Goal: Register for event/course

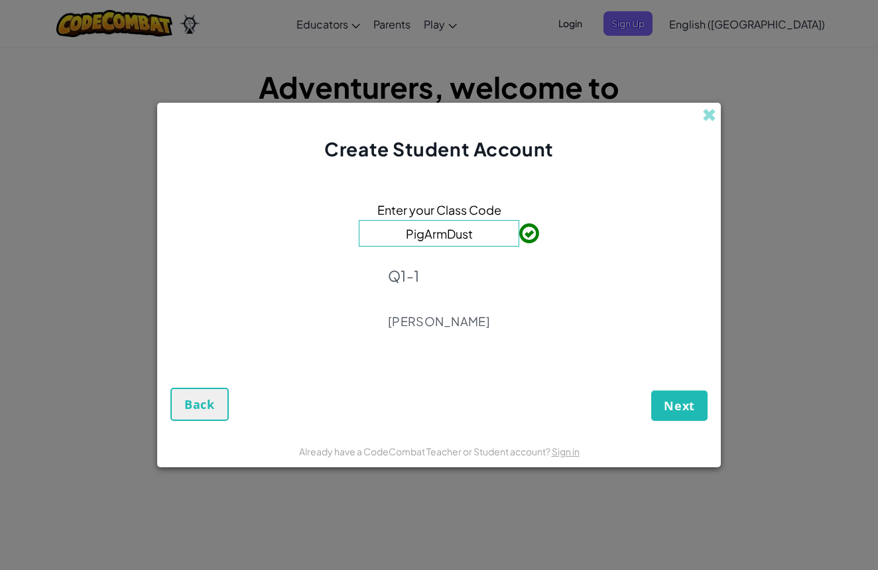
click at [476, 239] on input "PigArmDust" at bounding box center [439, 233] width 161 height 27
click at [667, 399] on span "Next" at bounding box center [679, 406] width 31 height 16
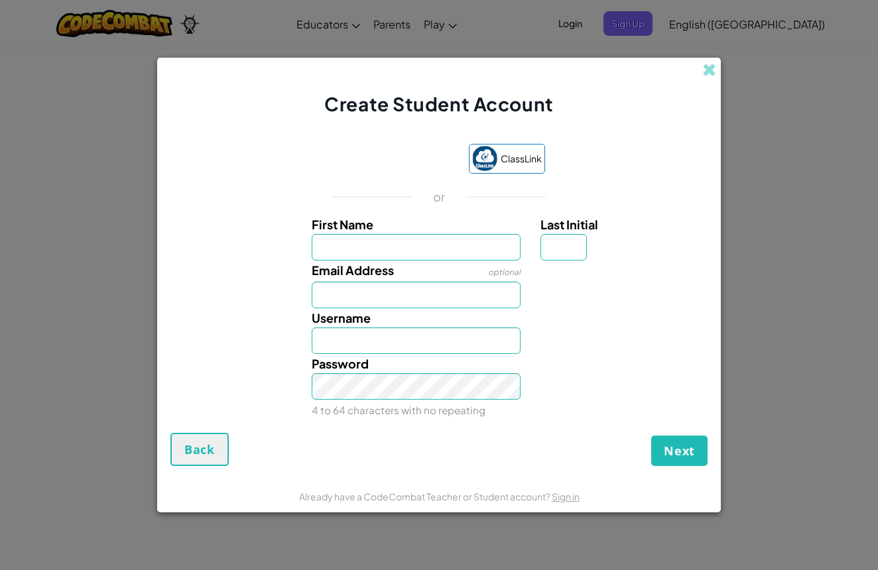
click at [509, 250] on input "First Name" at bounding box center [417, 247] width 210 height 27
click at [505, 249] on input "First Name" at bounding box center [417, 247] width 210 height 27
drag, startPoint x: 505, startPoint y: 249, endPoint x: 535, endPoint y: 259, distance: 30.6
click at [517, 253] on input "First Name" at bounding box center [417, 247] width 210 height 27
drag, startPoint x: 535, startPoint y: 259, endPoint x: 523, endPoint y: 255, distance: 11.8
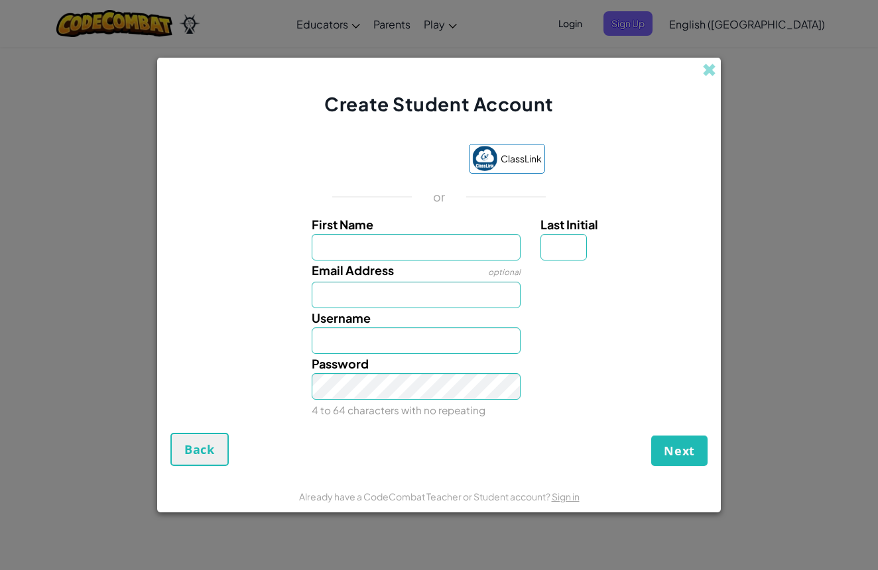
click at [524, 255] on div "First Name Last Initial" at bounding box center [439, 238] width 550 height 46
click at [508, 250] on input "First Name" at bounding box center [417, 247] width 210 height 27
click at [385, 149] on div "Sign in with Google. Opens in new tab" at bounding box center [395, 159] width 122 height 29
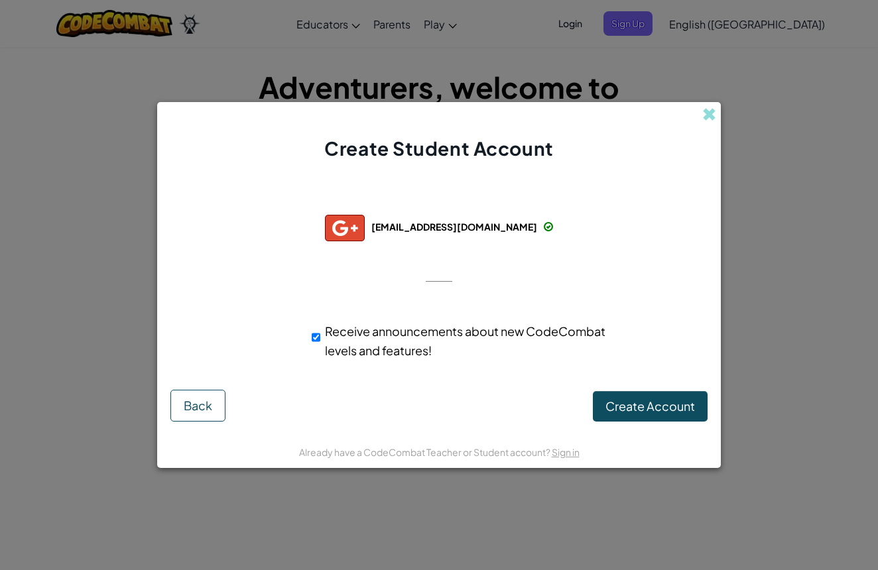
click at [801, 112] on div at bounding box center [735, 122] width 259 height 219
click at [627, 422] on form "Successfully connected with: [EMAIL_ADDRESS][DOMAIN_NAME] [EMAIL_ADDRESS][DOMAI…" at bounding box center [439, 298] width 564 height 273
click at [632, 419] on button "Create Account" at bounding box center [650, 406] width 115 height 31
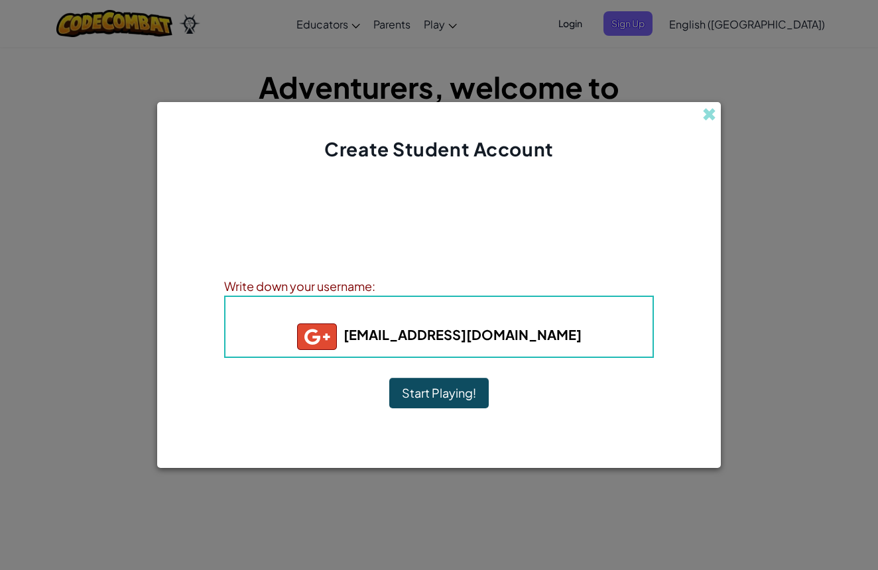
click at [442, 401] on button "Start Playing!" at bounding box center [438, 393] width 99 height 31
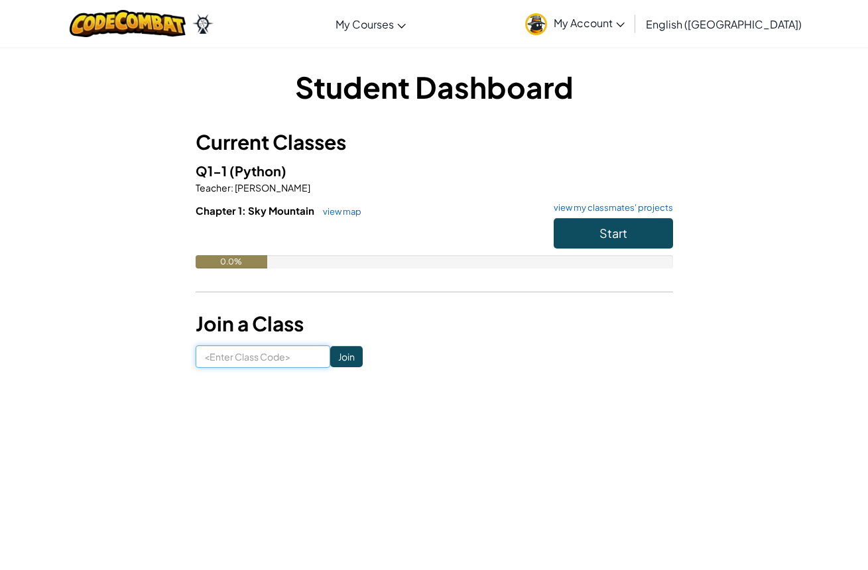
click at [253, 357] on input at bounding box center [263, 357] width 135 height 23
type input "pigarndust"
drag, startPoint x: 339, startPoint y: 341, endPoint x: 340, endPoint y: 348, distance: 7.3
click at [339, 347] on div "Student Dashboard Current Classes Q1-1 (Python) Teacher : Joe Gehrer Chapter 1:…" at bounding box center [435, 217] width 478 height 302
click at [343, 352] on input "Join" at bounding box center [346, 356] width 32 height 21
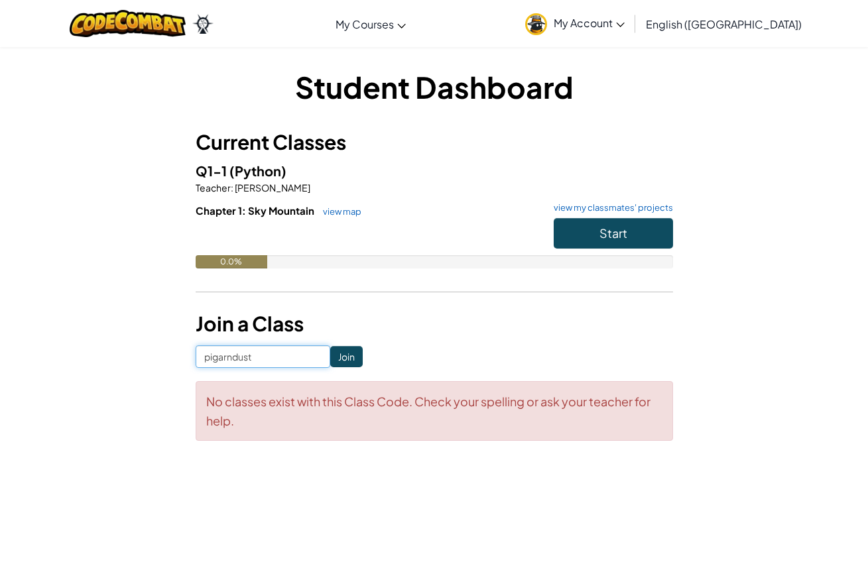
click at [320, 355] on input "pigarndust" at bounding box center [263, 357] width 135 height 23
type input "p"
type input "P"
